Goal: Task Accomplishment & Management: Complete application form

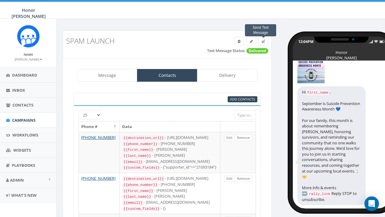
click at [262, 41] on icon at bounding box center [263, 42] width 4 height 4
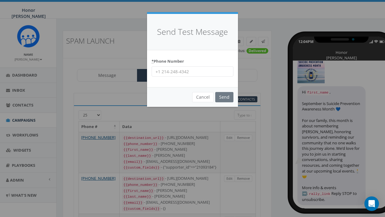
click at [185, 71] on input "* Phone Number" at bounding box center [193, 71] width 82 height 10
click at [224, 92] on input "Send" at bounding box center [224, 97] width 18 height 10
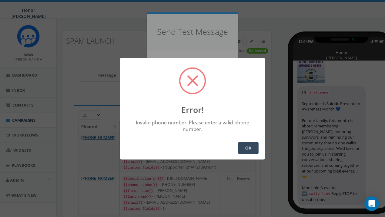
click at [243, 143] on button "OK" at bounding box center [248, 148] width 21 height 12
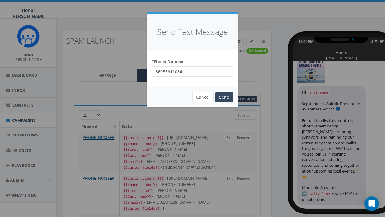
click at [189, 72] on input "86055911084" at bounding box center [193, 71] width 82 height 10
type input "8605591084"
click at [226, 99] on input "Send" at bounding box center [224, 97] width 18 height 10
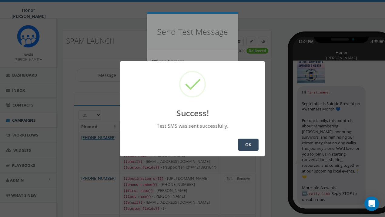
click at [255, 147] on button "OK" at bounding box center [248, 145] width 21 height 12
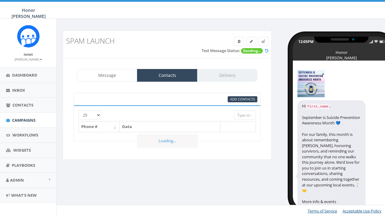
select select
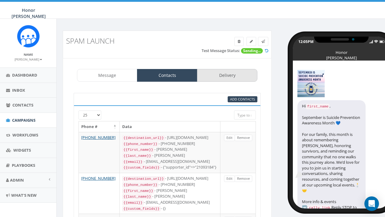
click at [233, 73] on link "Delivery" at bounding box center [227, 75] width 60 height 13
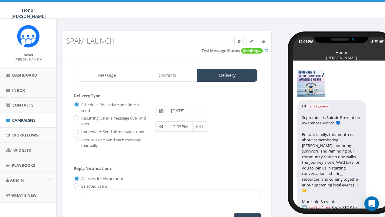
click at [80, 130] on label "Immediate: Send all messages now" at bounding box center [112, 132] width 64 height 6
click at [78, 130] on input "Immediate: Send all messages now" at bounding box center [76, 132] width 4 height 4
radio input "true"
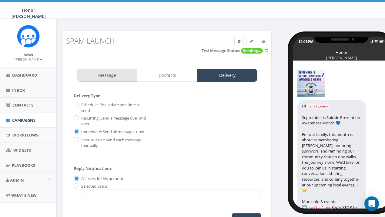
click at [112, 69] on link "Message" at bounding box center [107, 75] width 60 height 13
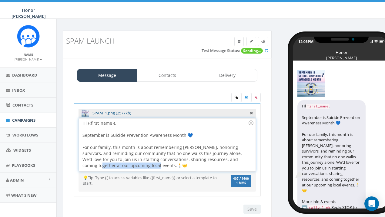
drag, startPoint x: 126, startPoint y: 165, endPoint x: 232, endPoint y: 160, distance: 106.2
click at [232, 160] on div "Hi {{first_name}}, September is Suicide Prevention Awareness Month 💙 For our fa…" at bounding box center [167, 144] width 176 height 53
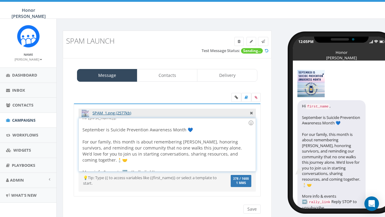
scroll to position [5, 0]
click at [107, 167] on div "Hi {{first_name}}, September is Suicide Prevention Awareness Month 💙 For our fa…" at bounding box center [167, 144] width 176 height 53
click at [131, 167] on div "Hi {{first_name}}, September is Suicide Prevention Awareness Month 💙 For our fa…" at bounding box center [167, 144] width 176 height 53
click at [254, 206] on input "Save" at bounding box center [251, 209] width 17 height 9
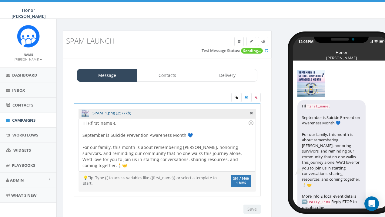
scroll to position [0, 0]
click at [262, 39] on span at bounding box center [263, 41] width 4 height 5
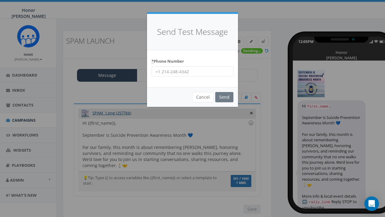
click at [214, 71] on input "* Phone Number" at bounding box center [193, 71] width 82 height 10
type input "8605591084"
click at [227, 97] on input "Send" at bounding box center [224, 97] width 18 height 10
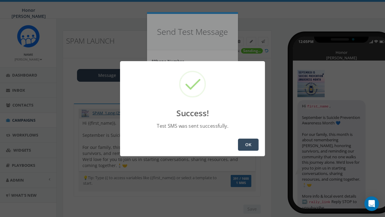
click at [246, 146] on button "OK" at bounding box center [248, 145] width 21 height 12
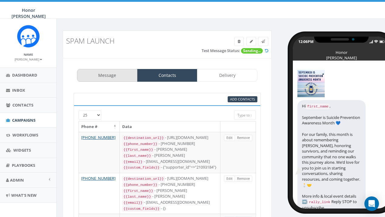
click at [121, 78] on link "Message" at bounding box center [107, 75] width 60 height 13
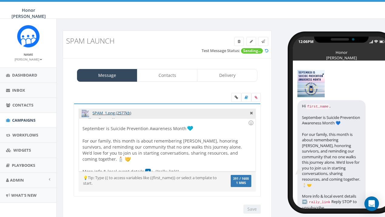
scroll to position [6, 0]
click at [145, 169] on img at bounding box center [148, 172] width 6 height 6
click at [144, 165] on div "Hi {{first_name}}, September is Suicide Prevention Awareness Month For our fami…" at bounding box center [167, 144] width 176 height 53
click at [218, 163] on div "Hi {{first_name}}, September is Suicide Prevention Awareness Month For our fami…" at bounding box center [167, 144] width 176 height 53
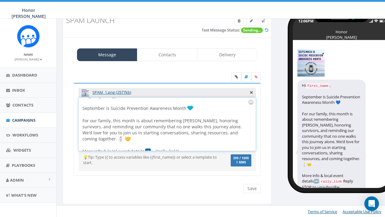
scroll to position [20, 0]
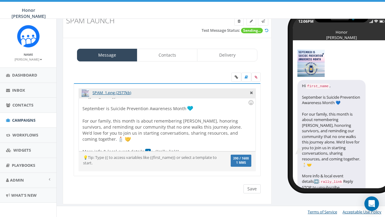
click at [252, 187] on input "Save" at bounding box center [251, 189] width 17 height 9
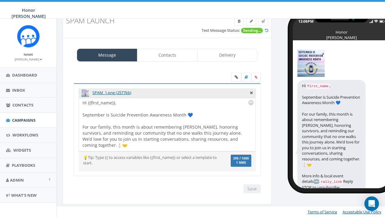
scroll to position [0, 0]
click at [265, 21] on link at bounding box center [263, 21] width 10 height 9
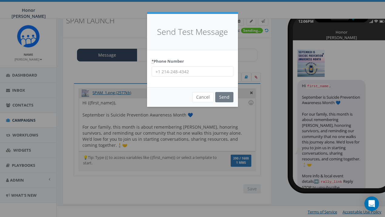
click at [181, 138] on div "Send Test Message * Phone Number Cancel Send Loading..." at bounding box center [192, 108] width 385 height 217
click at [208, 97] on button "Cancel" at bounding box center [203, 97] width 22 height 10
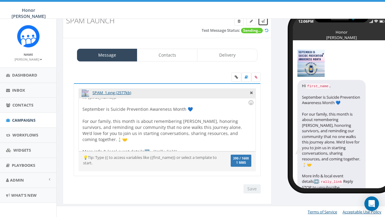
scroll to position [5, 0]
click at [142, 144] on div "Hi {{first_name}}, September is Suicide Prevention Awareness Month 💙 For our fa…" at bounding box center [167, 124] width 176 height 53
click at [149, 146] on div "Hi {{first_name}}, September is Suicide Prevention Awareness Month 💙 For our fa…" at bounding box center [167, 124] width 176 height 53
click at [249, 104] on div at bounding box center [251, 103] width 10 height 10
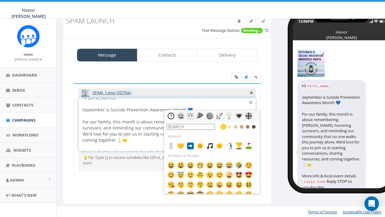
click at [208, 125] on input "text" at bounding box center [190, 127] width 48 height 6
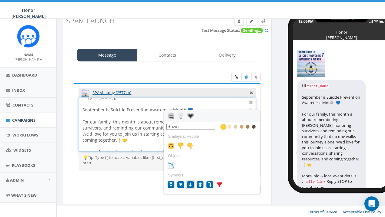
click at [190, 183] on img at bounding box center [190, 184] width 7 height 7
type input "down"
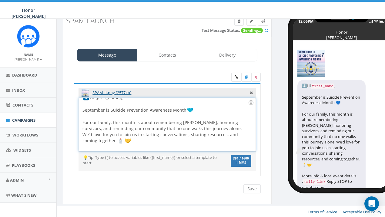
scroll to position [2, 0]
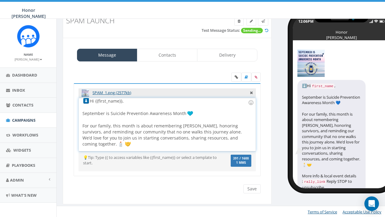
click at [89, 100] on img at bounding box center [86, 101] width 6 height 6
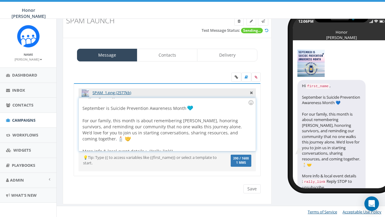
scroll to position [6, 0]
click at [142, 146] on div "Hi {{first_name}}, September is Suicide Prevention Awareness Month For our fami…" at bounding box center [167, 124] width 176 height 53
click at [251, 100] on div at bounding box center [251, 103] width 10 height 10
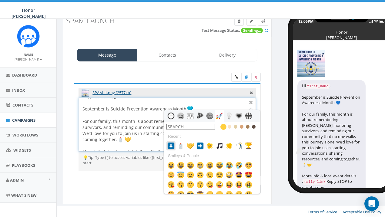
click at [174, 144] on img at bounding box center [170, 145] width 7 height 7
click at [136, 143] on div at bounding box center [164, 146] width 165 height 6
click at [253, 103] on div at bounding box center [250, 102] width 7 height 7
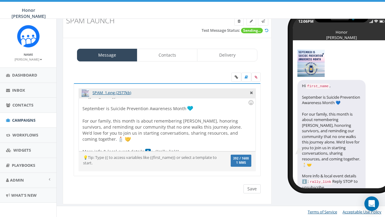
click at [253, 187] on input "Save" at bounding box center [251, 189] width 17 height 9
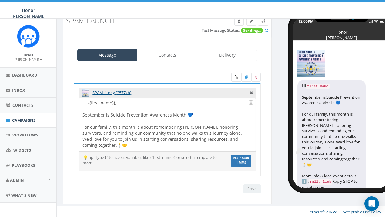
scroll to position [0, 0]
click at [264, 24] on link at bounding box center [263, 21] width 10 height 9
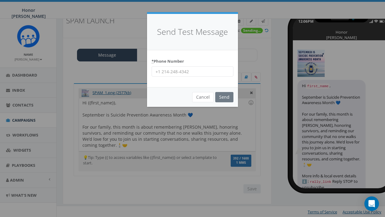
click at [186, 68] on input "* Phone Number" at bounding box center [193, 71] width 82 height 10
type input "8605591084"
click at [226, 94] on input "Send" at bounding box center [224, 97] width 18 height 10
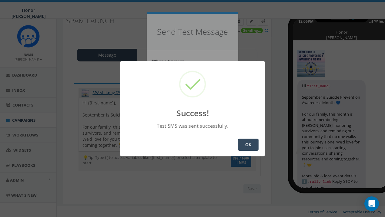
click at [249, 142] on button "OK" at bounding box center [248, 145] width 21 height 12
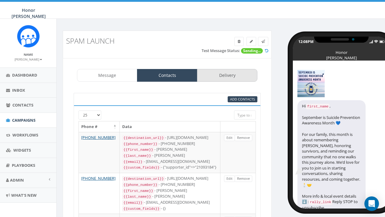
click at [231, 76] on link "Delivery" at bounding box center [227, 75] width 60 height 13
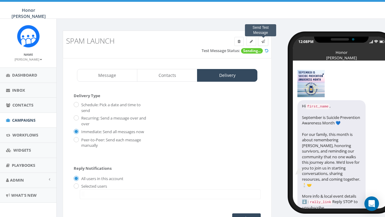
click at [262, 40] on icon at bounding box center [263, 42] width 4 height 4
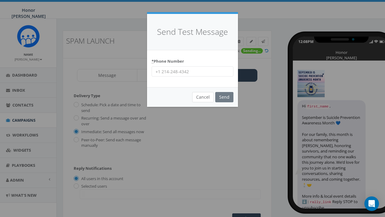
click at [208, 100] on button "Cancel" at bounding box center [203, 97] width 22 height 10
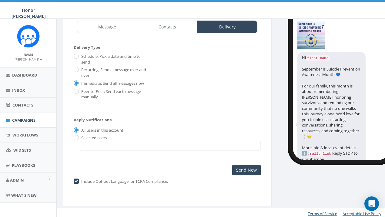
scroll to position [48, 0]
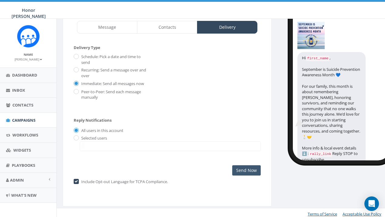
click at [239, 167] on input "Send Now" at bounding box center [246, 170] width 28 height 10
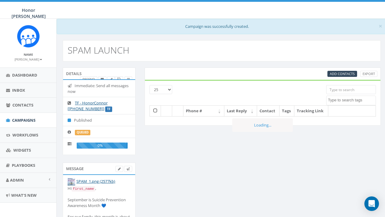
select select
